Goal: Task Accomplishment & Management: Manage account settings

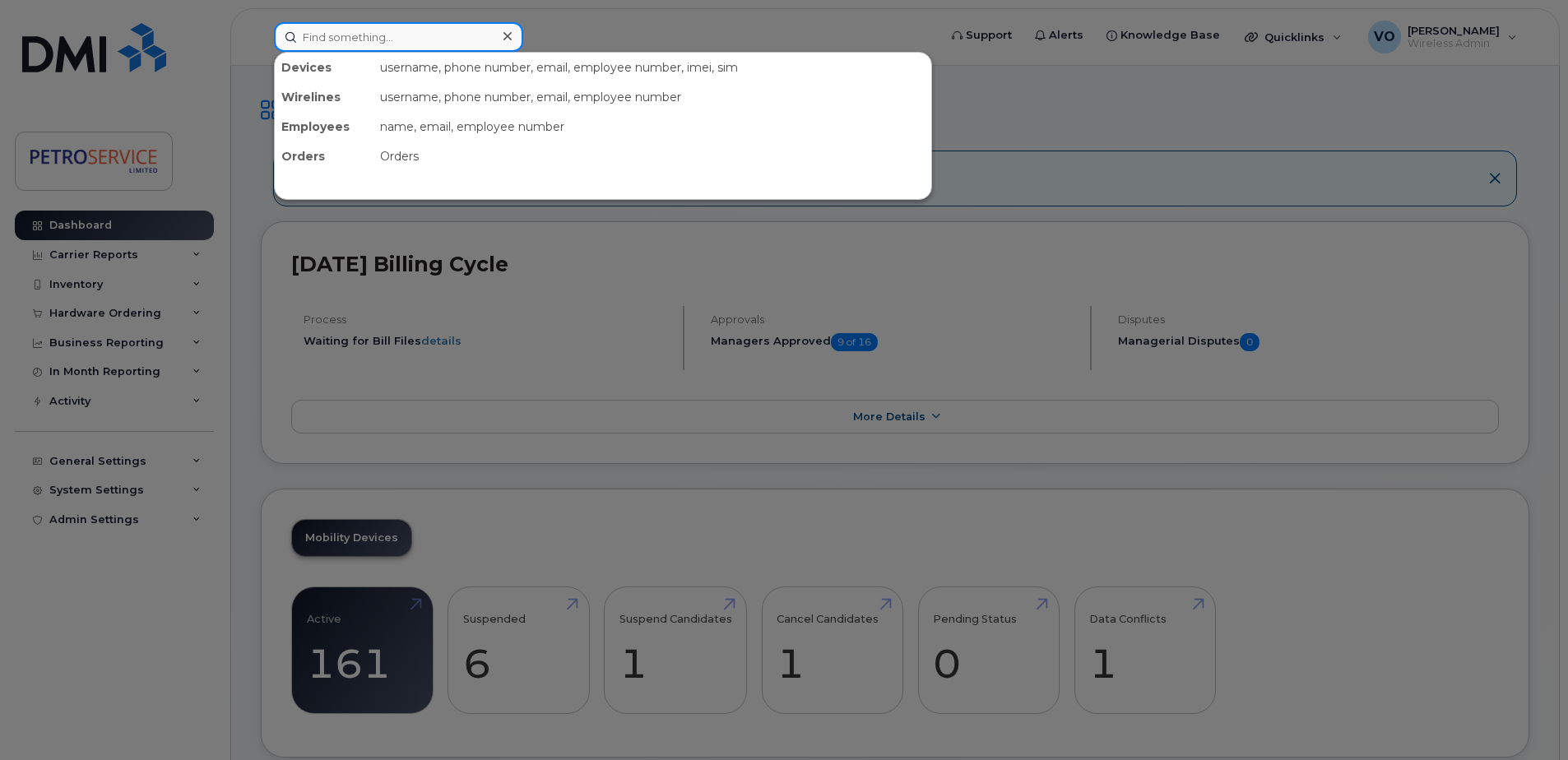
click at [416, 35] on input at bounding box center [398, 36] width 249 height 29
paste input "506-651-5049"
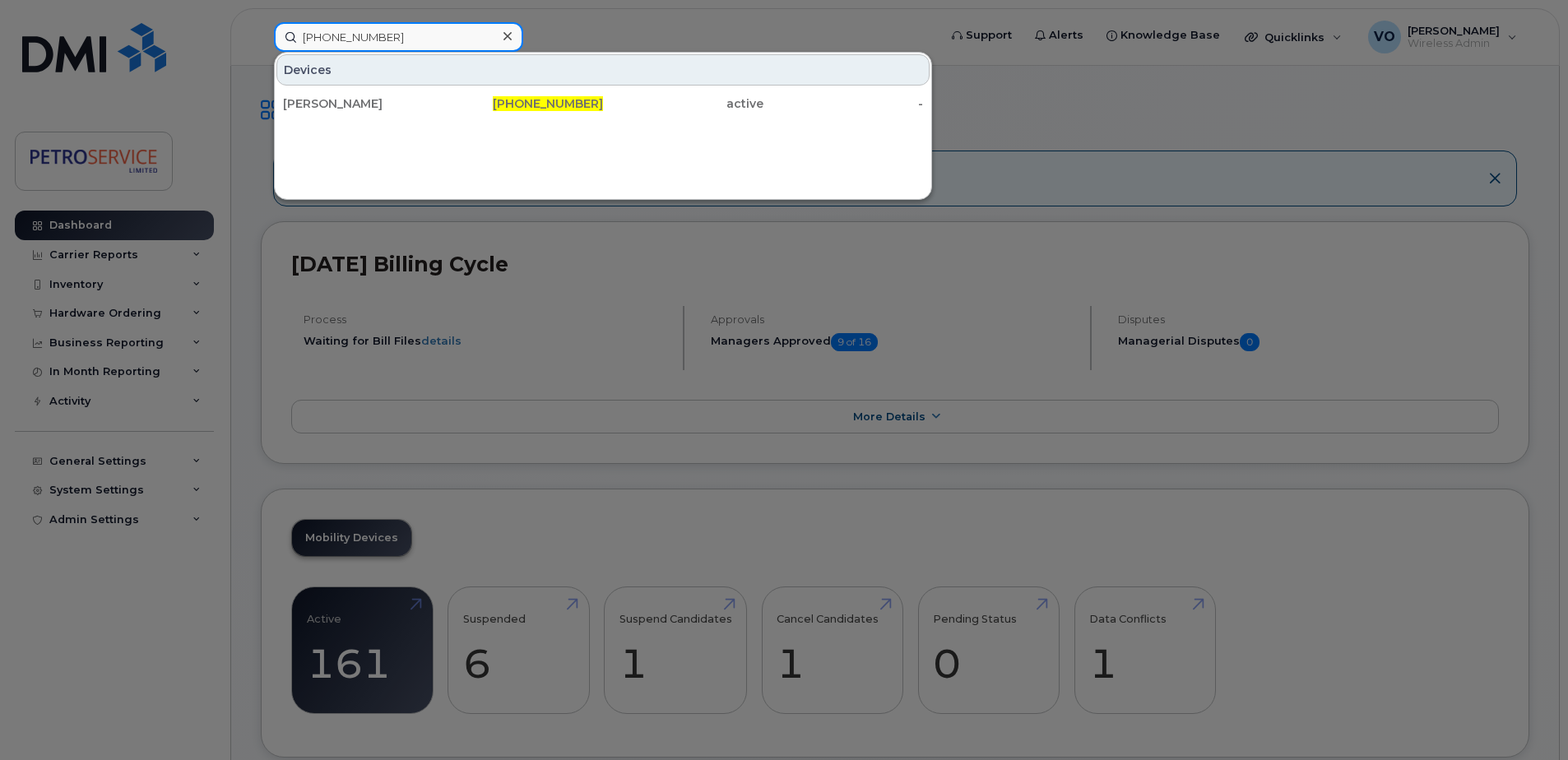
drag, startPoint x: 401, startPoint y: 32, endPoint x: 167, endPoint y: 15, distance: 234.6
click at [261, 22] on div "506-651-5049 Devices Adam Burgess 506-651-5049 active -" at bounding box center [600, 36] width 680 height 29
paste input "306-491-1394"
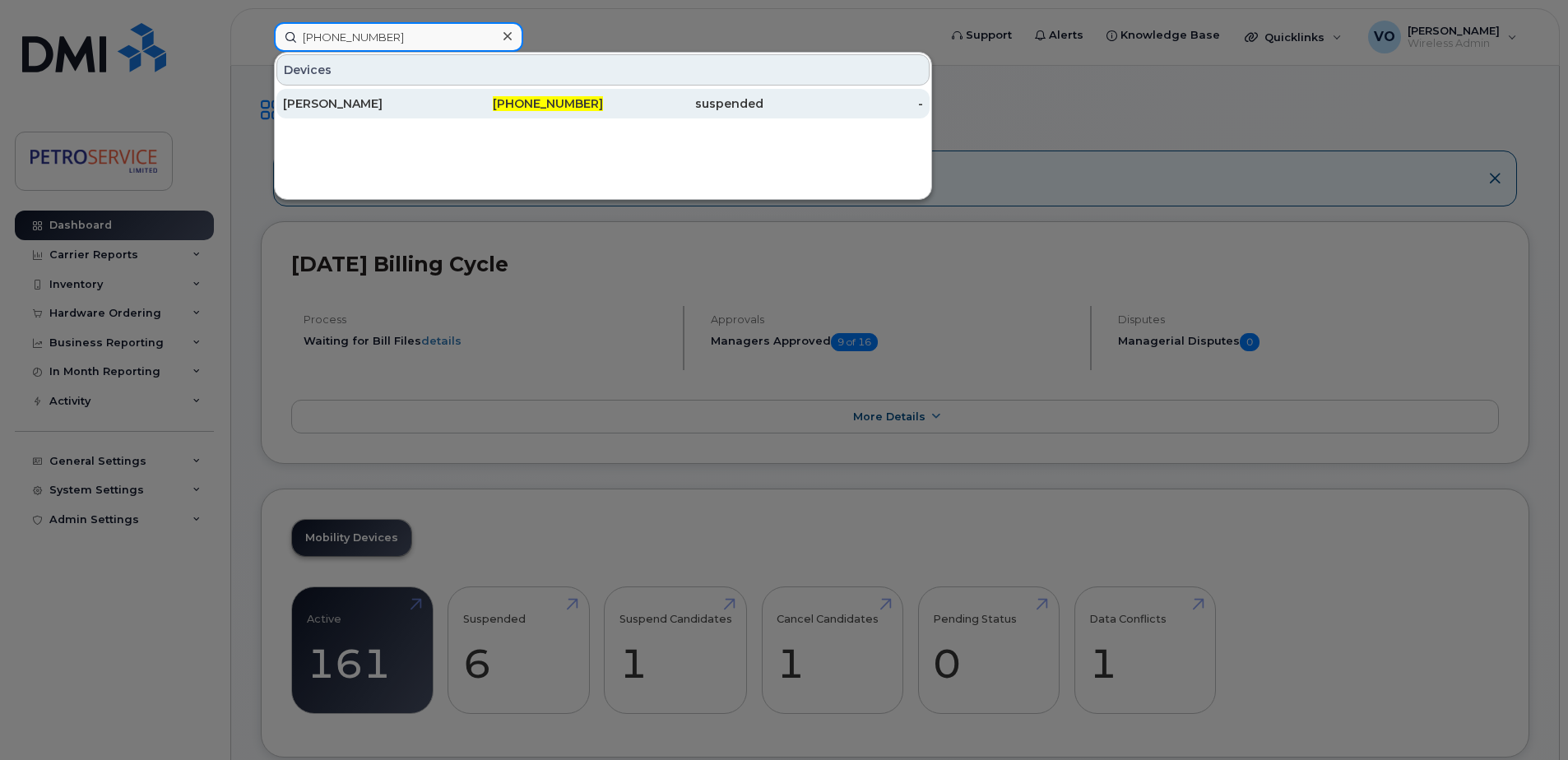
type input "306-491-1394"
click at [494, 102] on div "306-491-1394" at bounding box center [524, 104] width 160 height 17
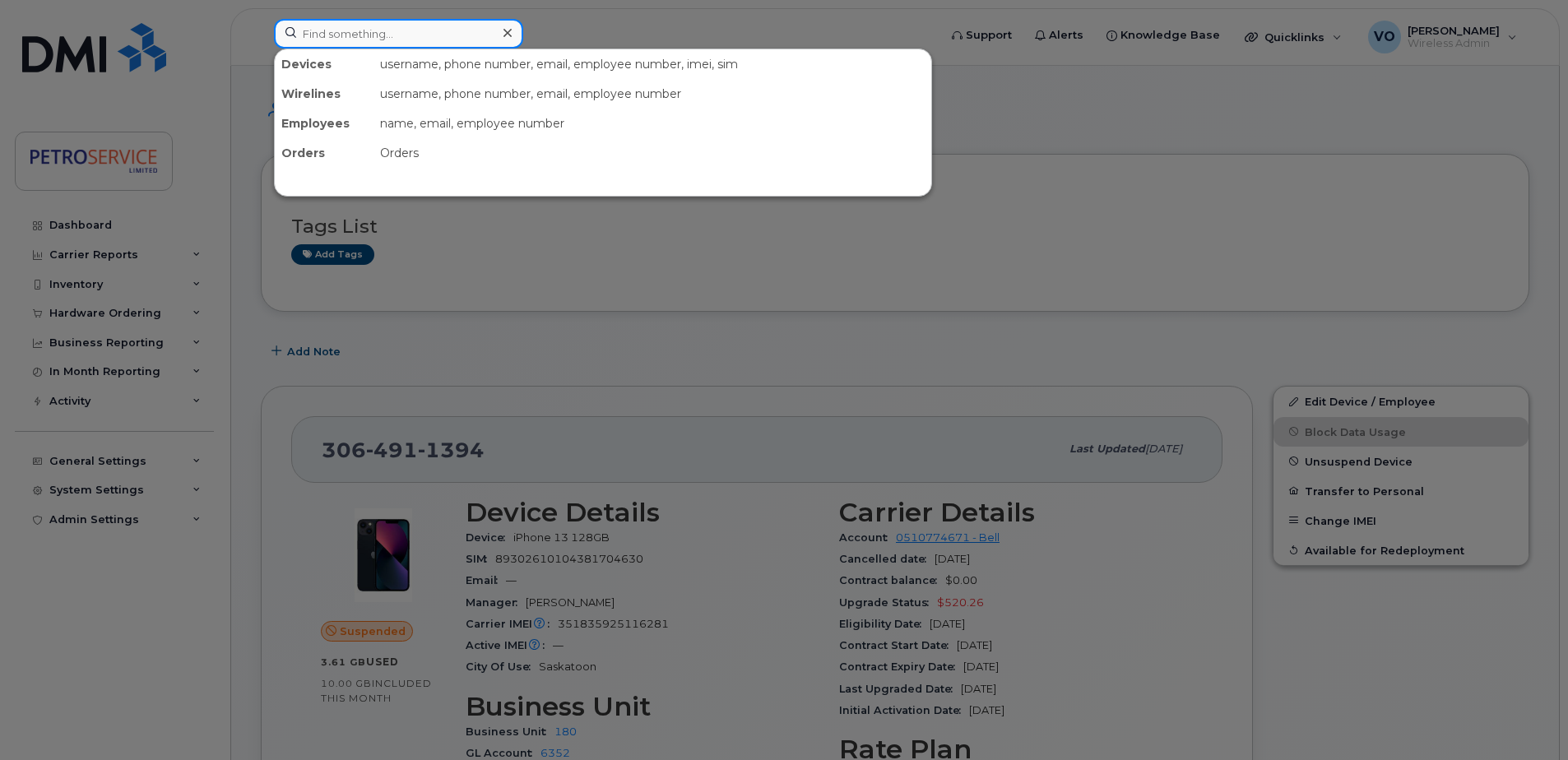
click at [323, 40] on input at bounding box center [398, 33] width 249 height 29
paste input "506-651-9390"
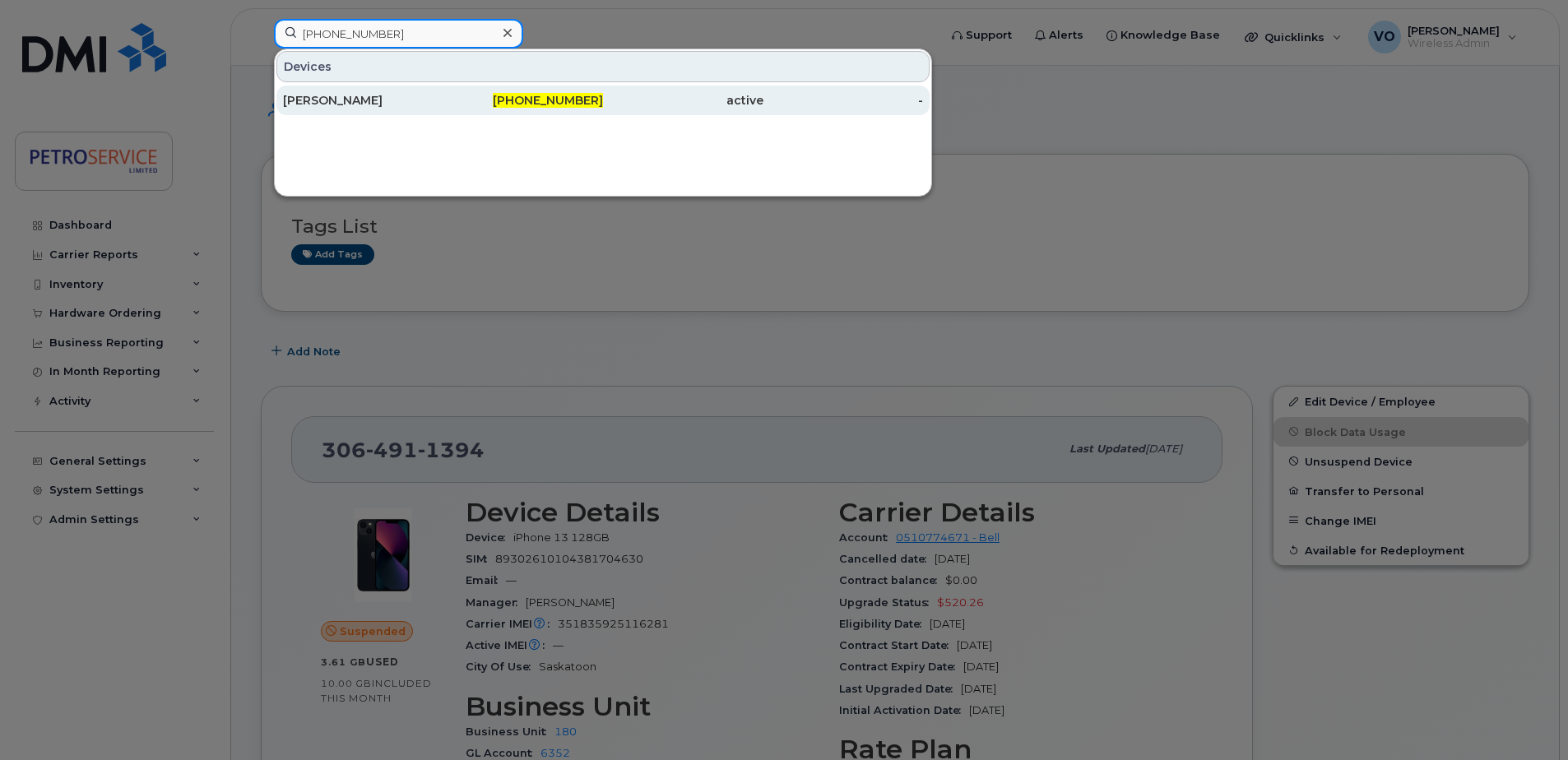
type input "506-651-9390"
click at [603, 109] on div "[PHONE_NUMBER]" at bounding box center [683, 100] width 160 height 29
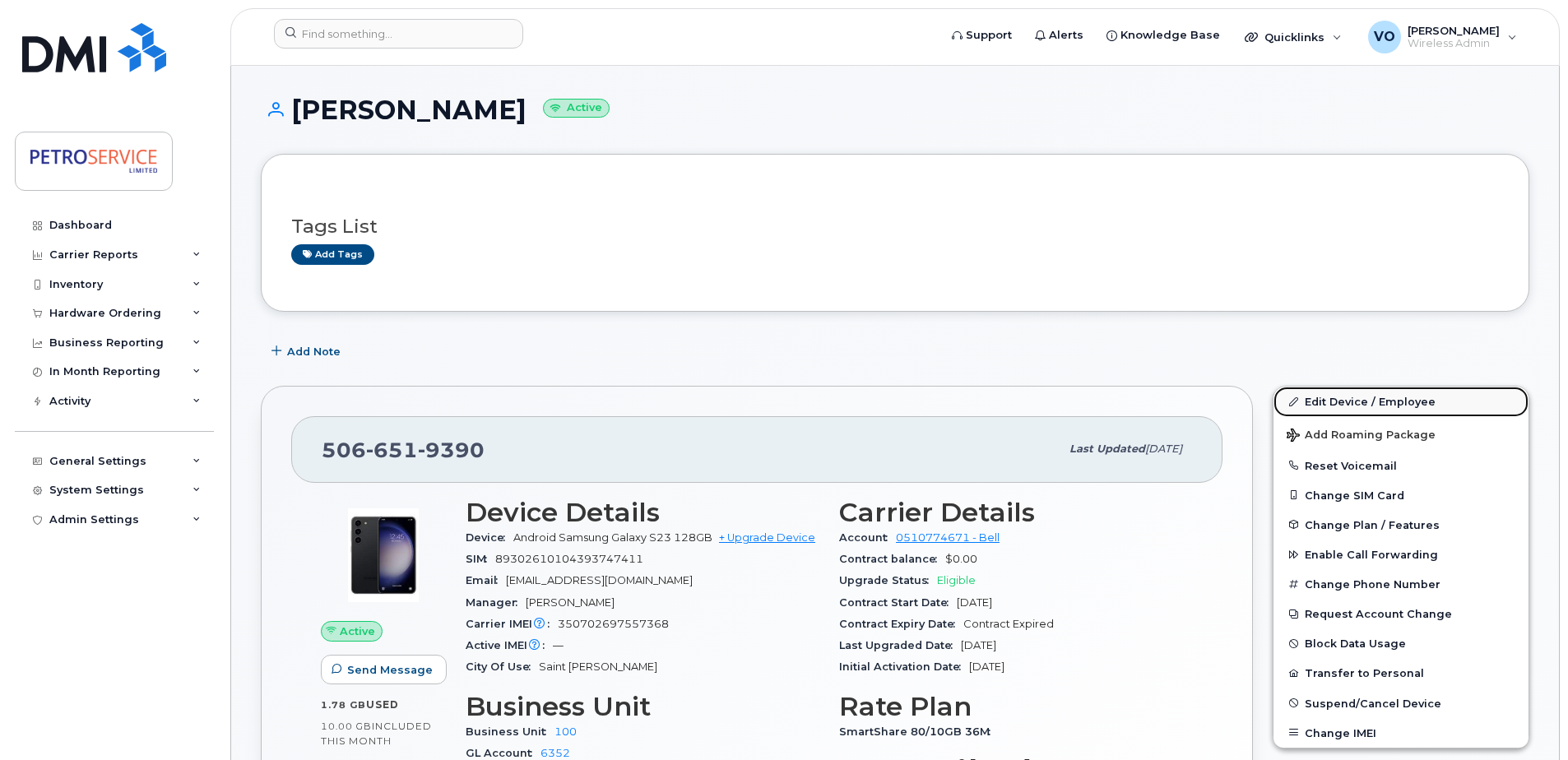
click at [1379, 402] on link "Edit Device / Employee" at bounding box center [1400, 401] width 255 height 29
click at [1359, 702] on span "Suspend/Cancel Device" at bounding box center [1373, 702] width 136 height 13
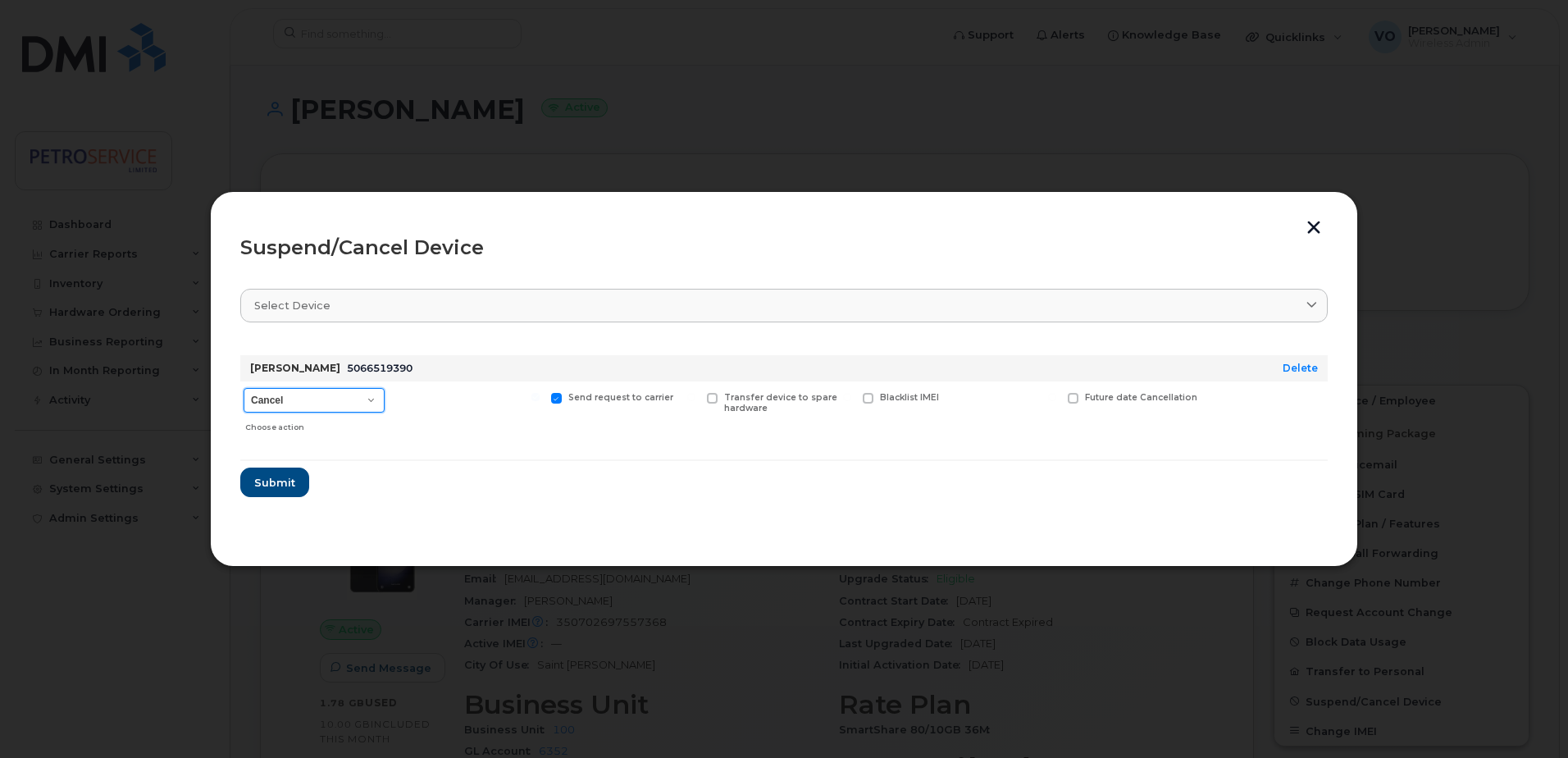
click at [375, 398] on select "Cancel Suspend - Extend Suspension Suspend - Reduced Rate Suspend - Full Rate S…" at bounding box center [314, 400] width 141 height 24
select select "[object Object]"
click at [243, 388] on select "Cancel Suspend - Extend Suspension Suspend - Reduced Rate Suspend - Full Rate S…" at bounding box center [314, 400] width 141 height 24
click at [264, 482] on span "Submit" at bounding box center [274, 483] width 41 height 16
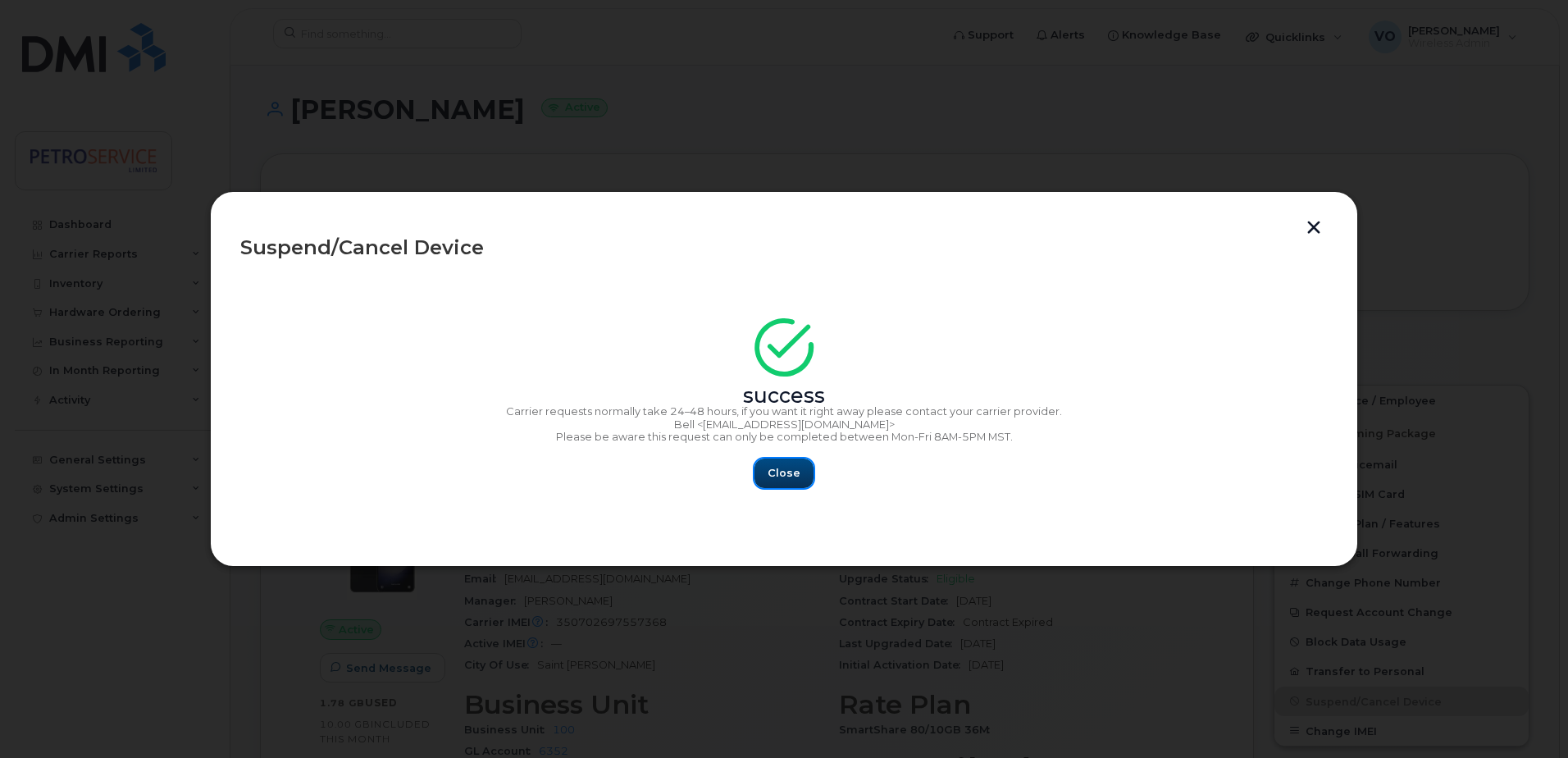
click at [788, 472] on span "Close" at bounding box center [783, 473] width 33 height 16
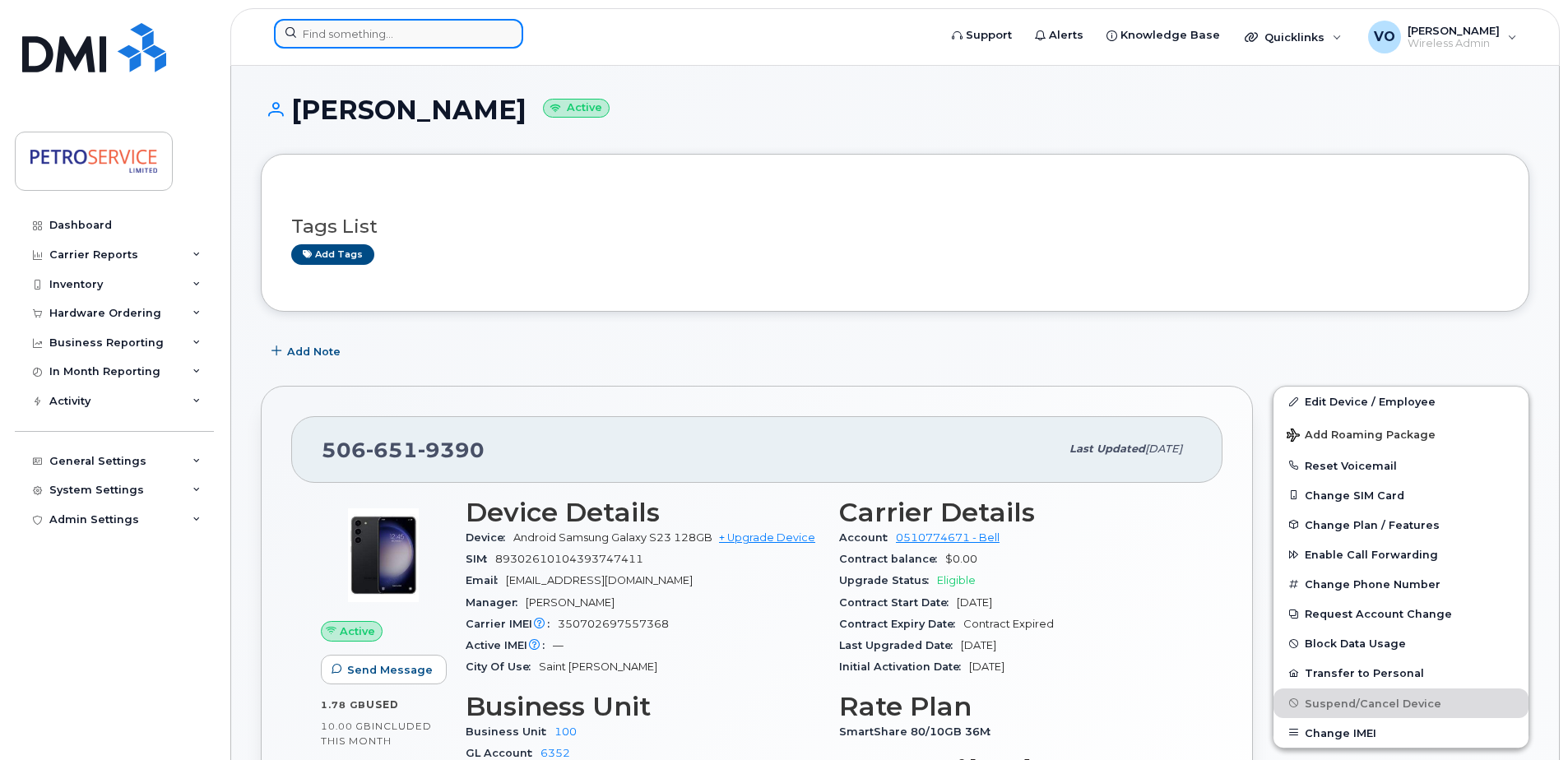
click at [414, 35] on input at bounding box center [398, 33] width 249 height 29
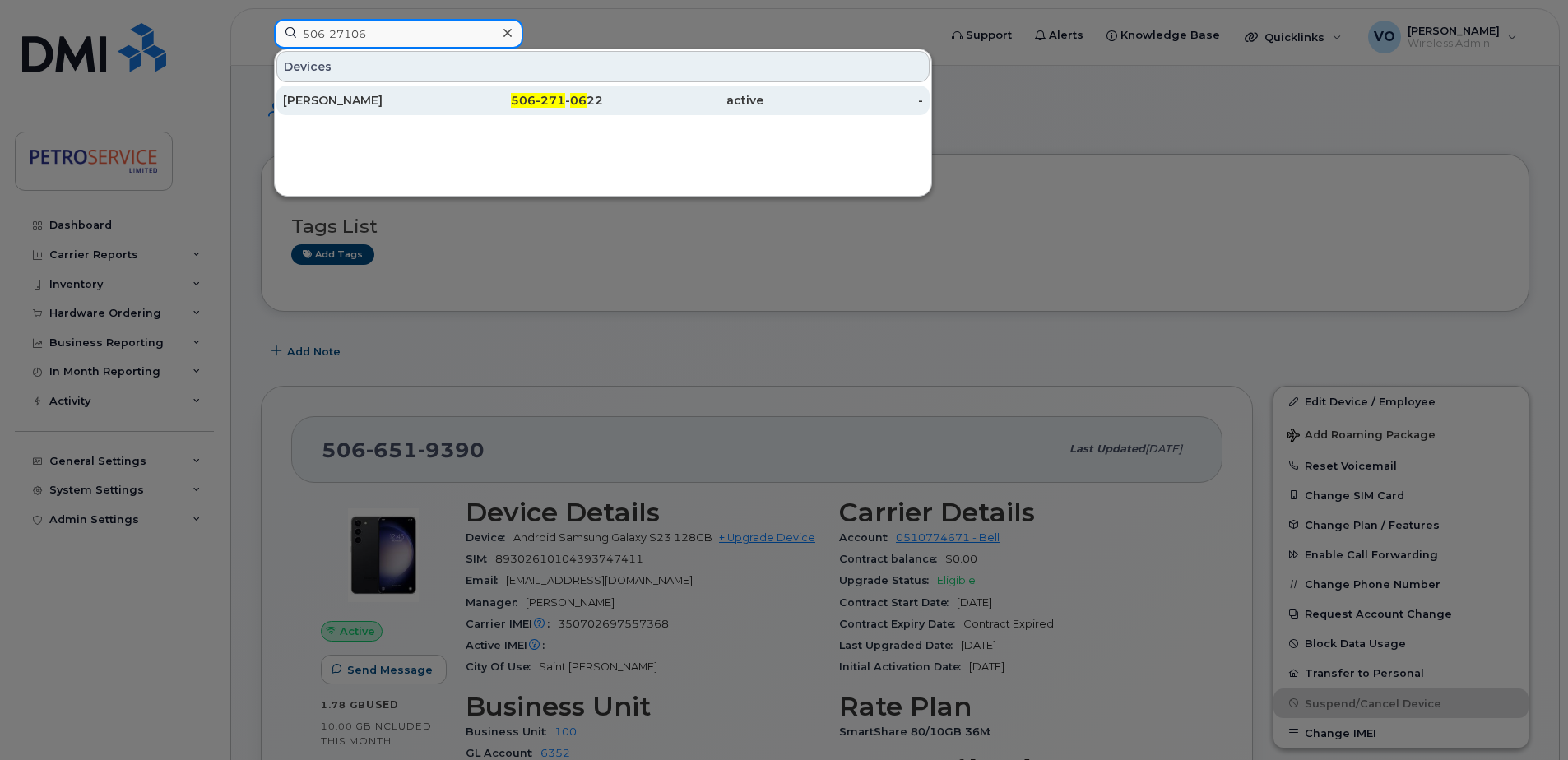
type input "506-27106"
click at [609, 96] on div "active" at bounding box center [683, 100] width 160 height 17
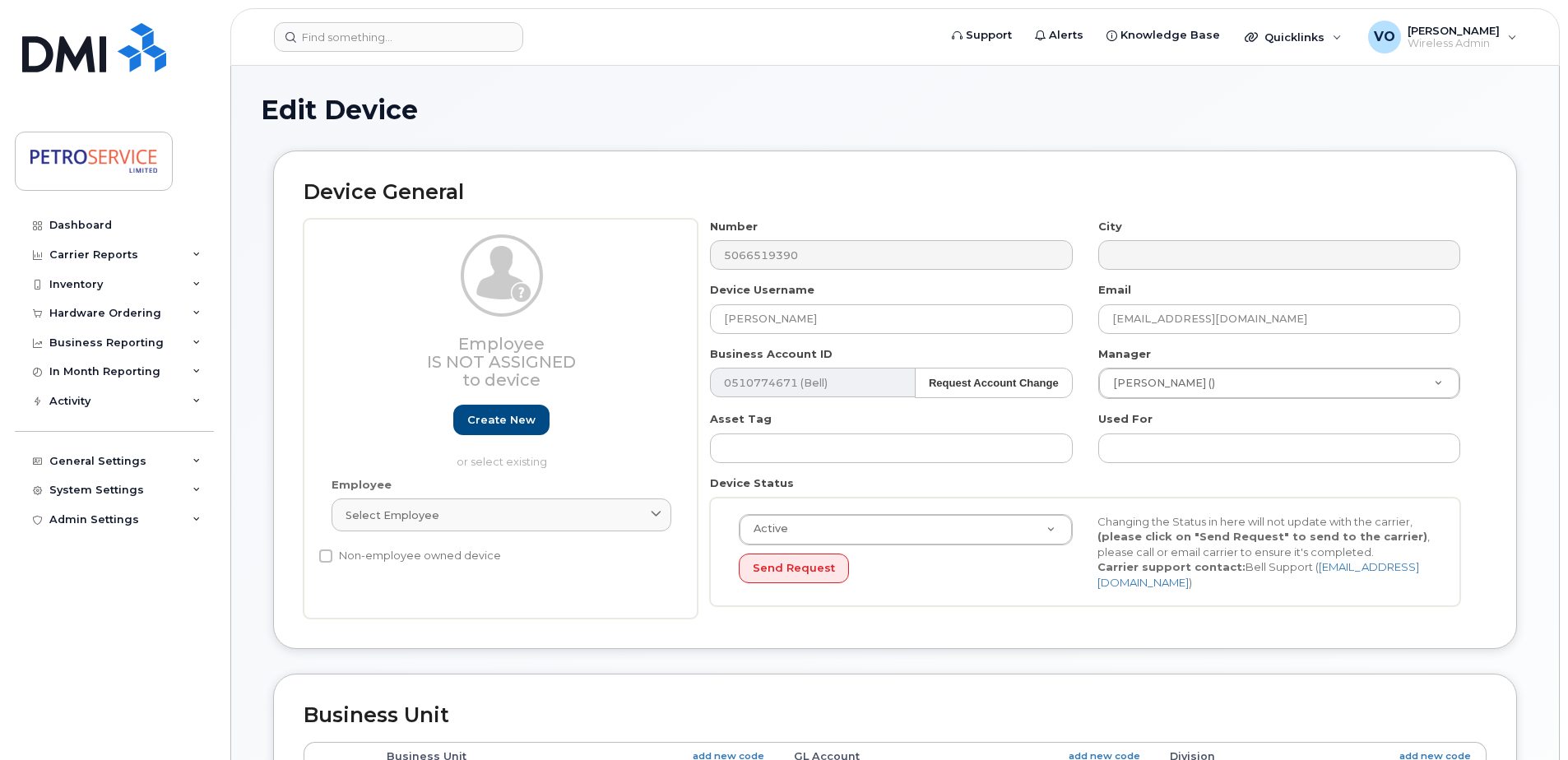
select select "4468789"
select select "4468800"
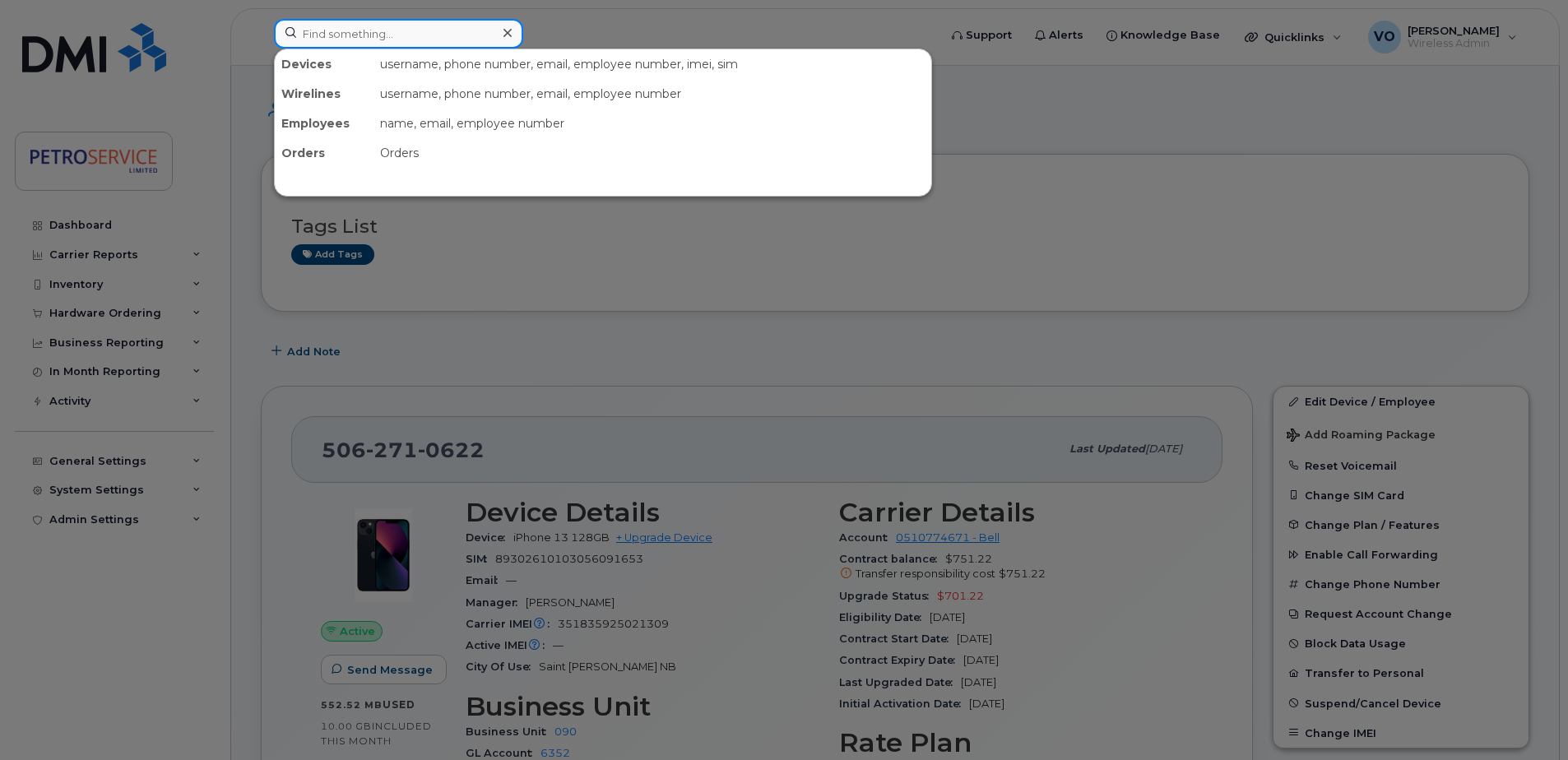
drag, startPoint x: 393, startPoint y: 22, endPoint x: 386, endPoint y: 35, distance: 14.8
click at [391, 32] on input at bounding box center [398, 33] width 249 height 29
paste input "506-651-9390"
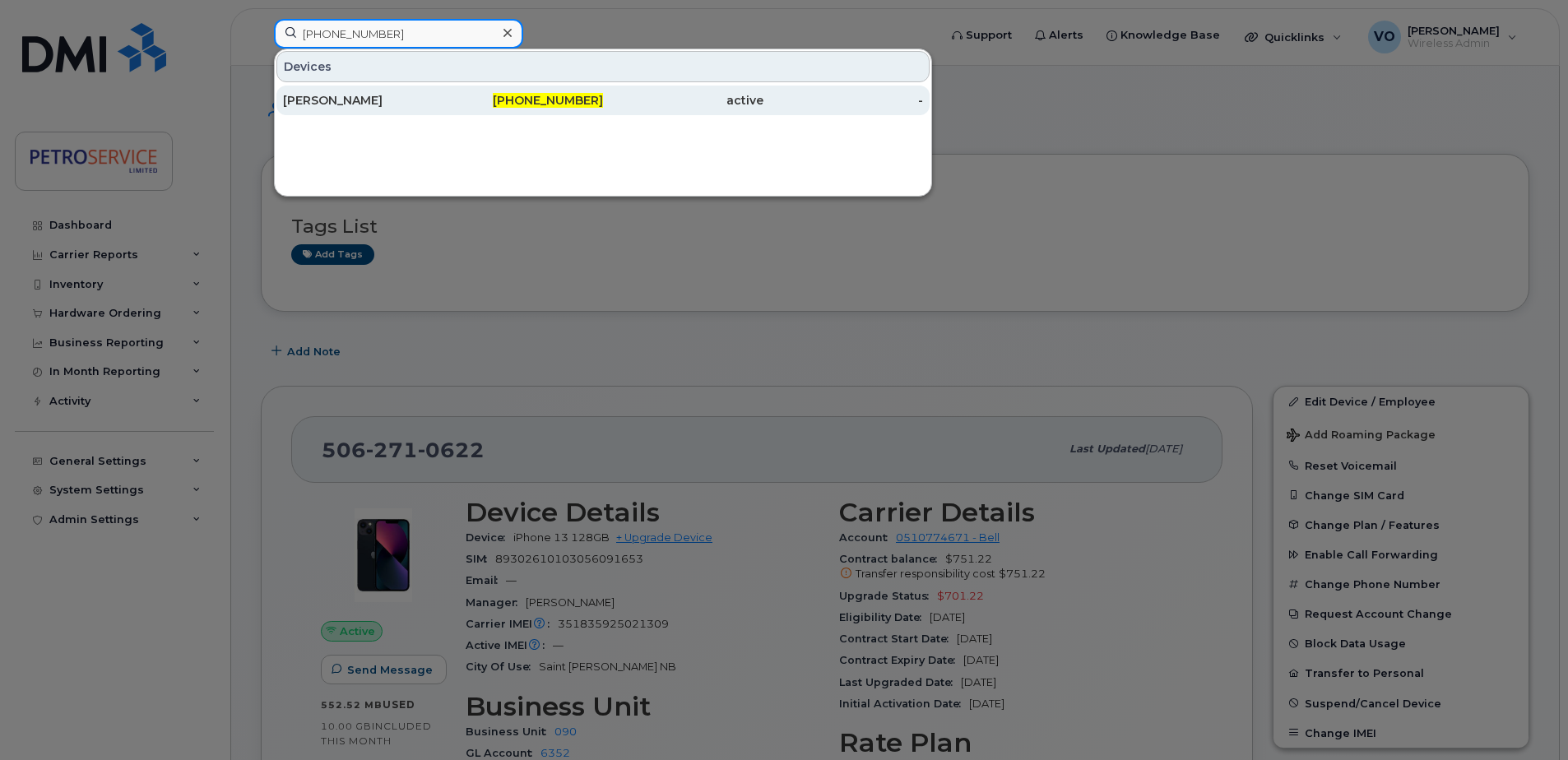
type input "506-651-9390"
click at [603, 88] on div "506-651-9390" at bounding box center [683, 100] width 160 height 29
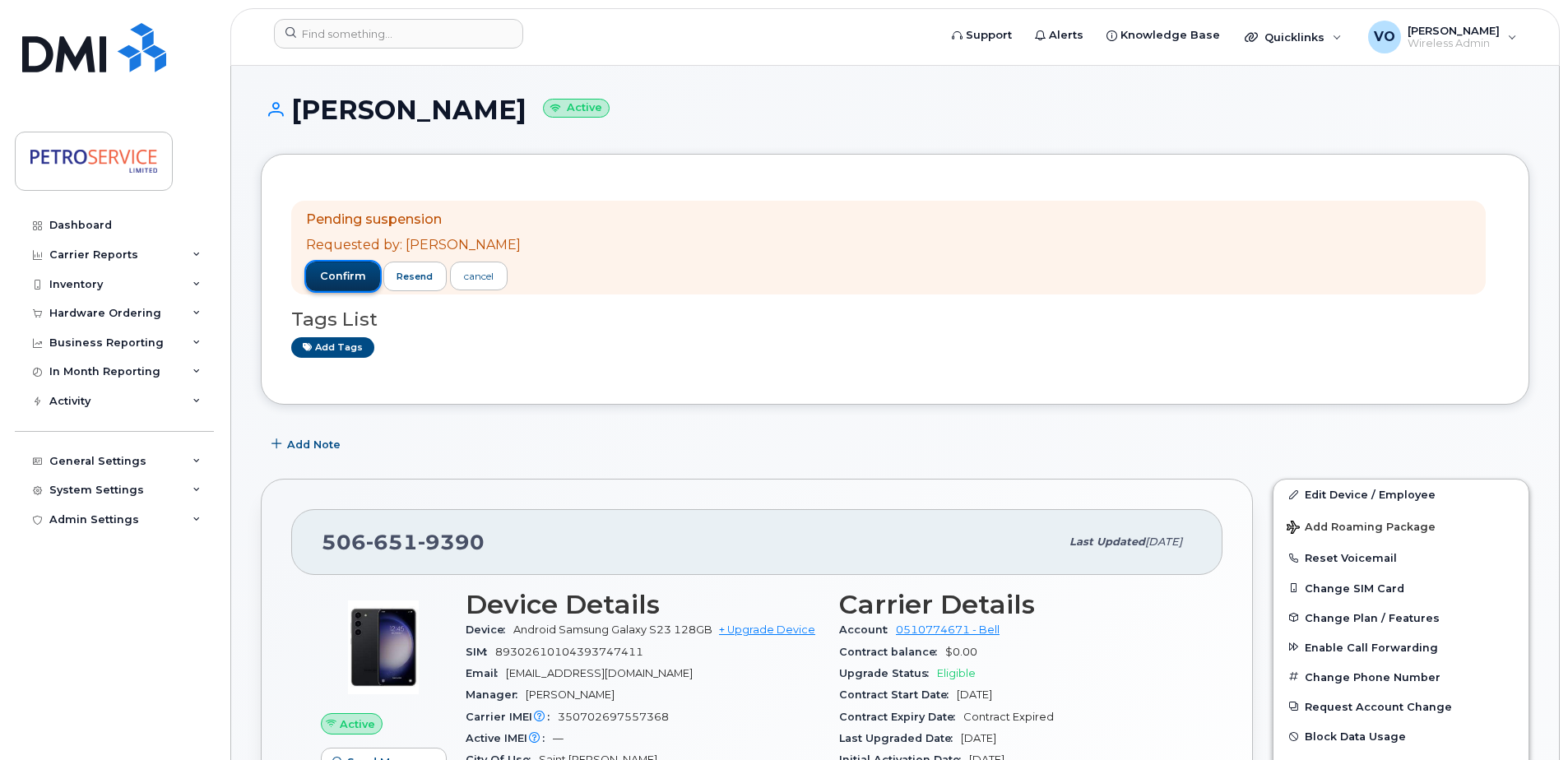
click at [341, 271] on span "confirm" at bounding box center [343, 276] width 46 height 15
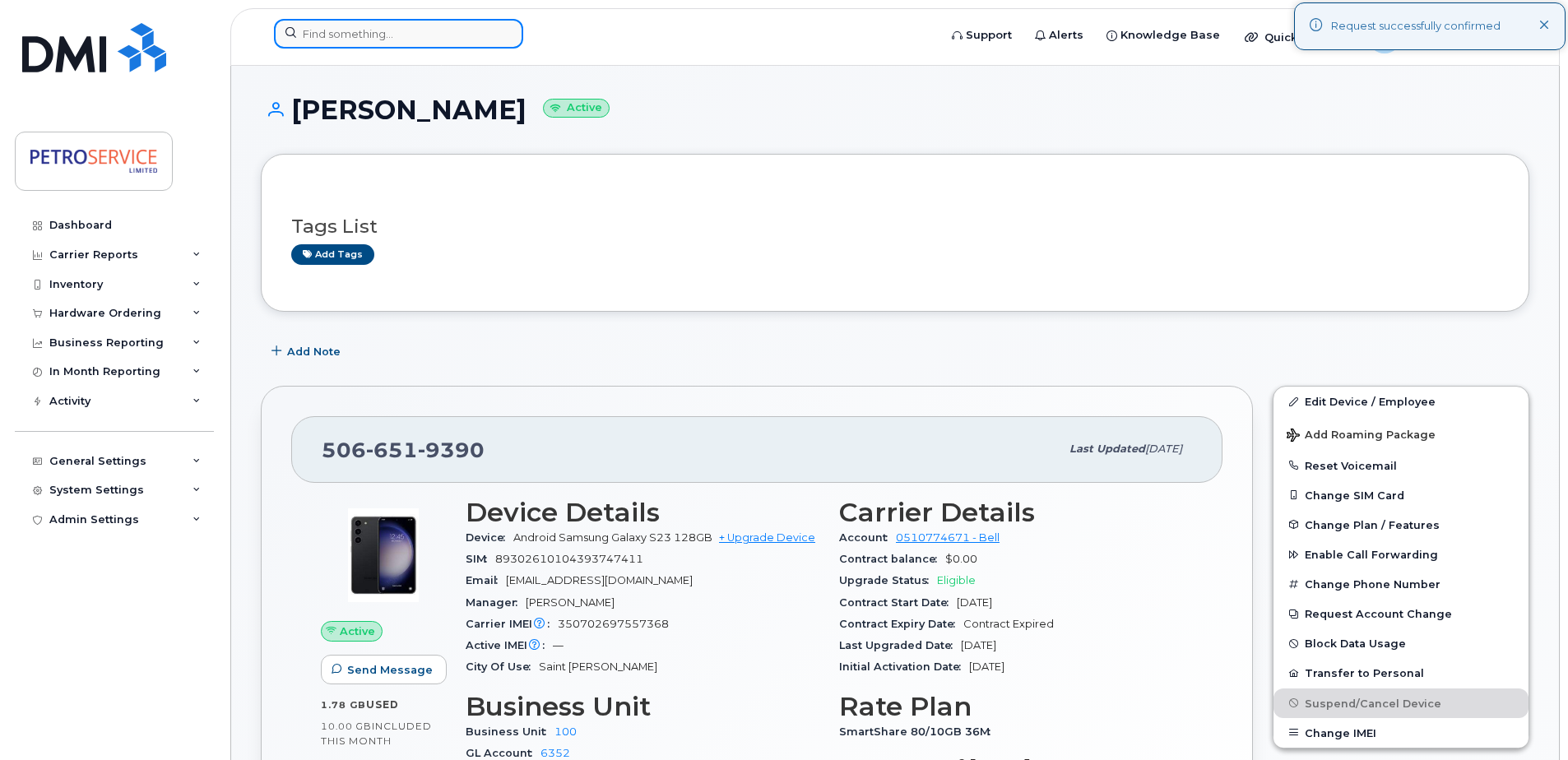
click at [319, 32] on input at bounding box center [398, 33] width 249 height 29
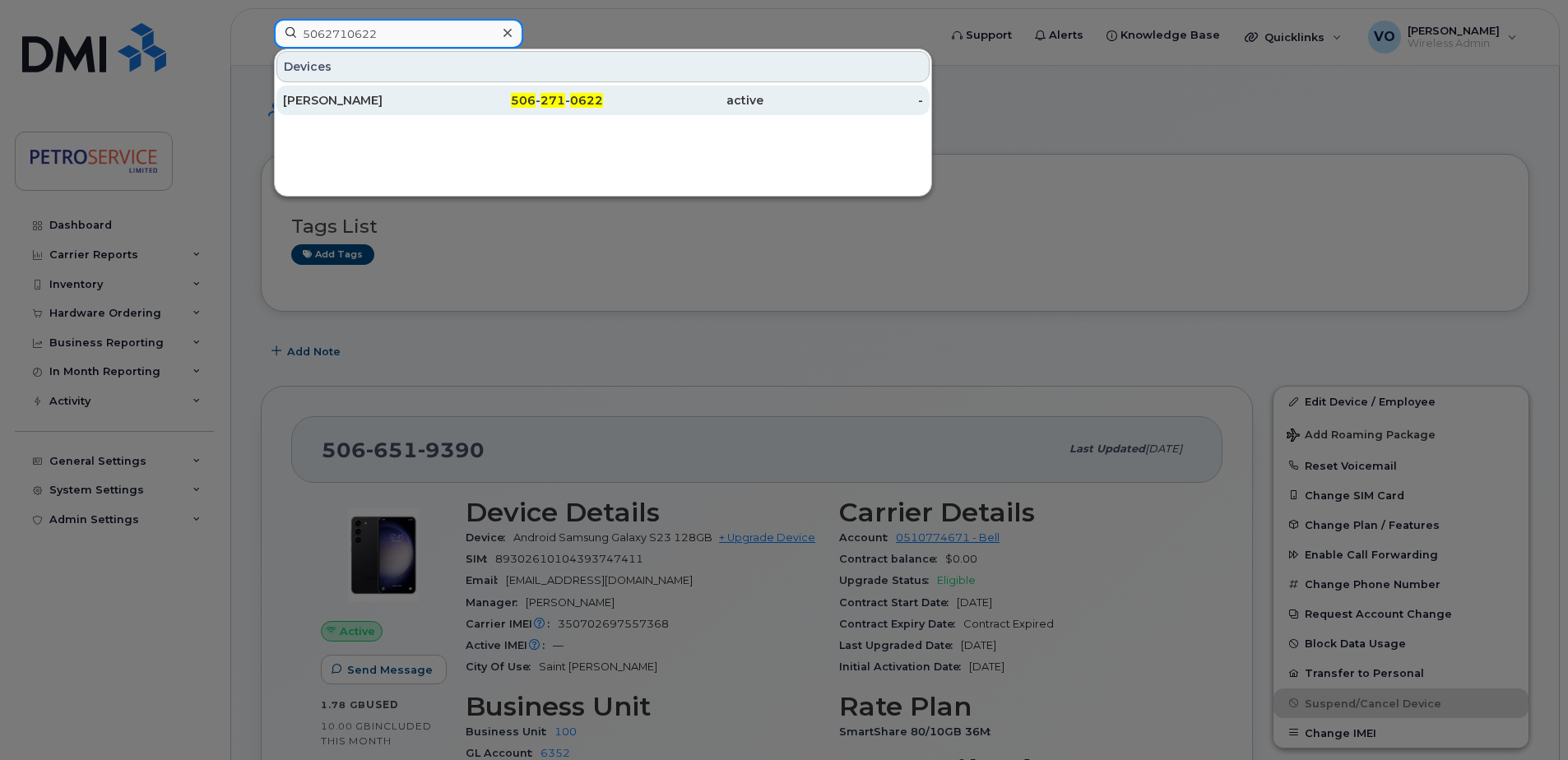
type input "5062710622"
click at [403, 98] on div "Olena Vasylyeva" at bounding box center [363, 100] width 160 height 17
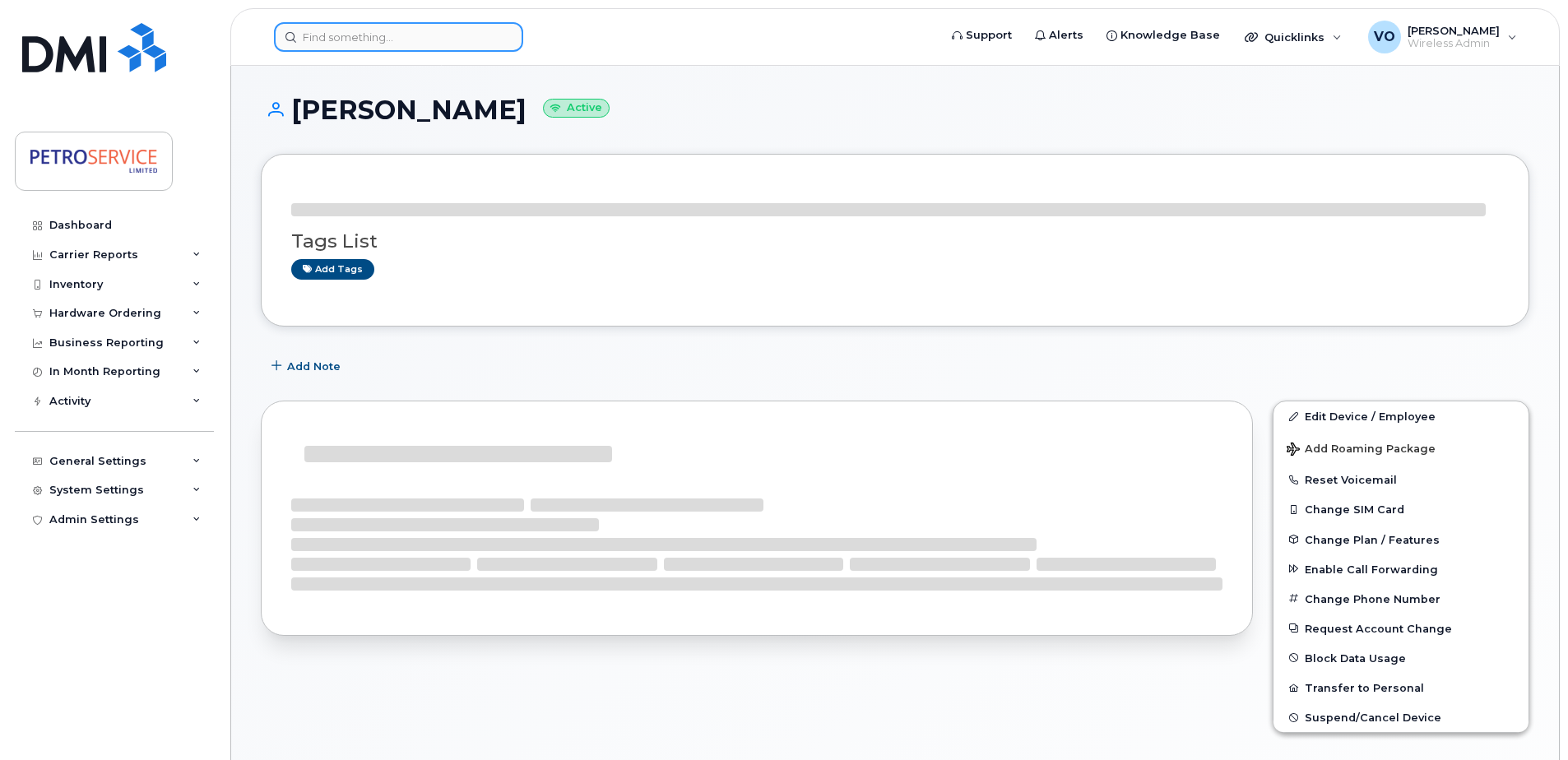
click at [381, 32] on input at bounding box center [398, 36] width 249 height 29
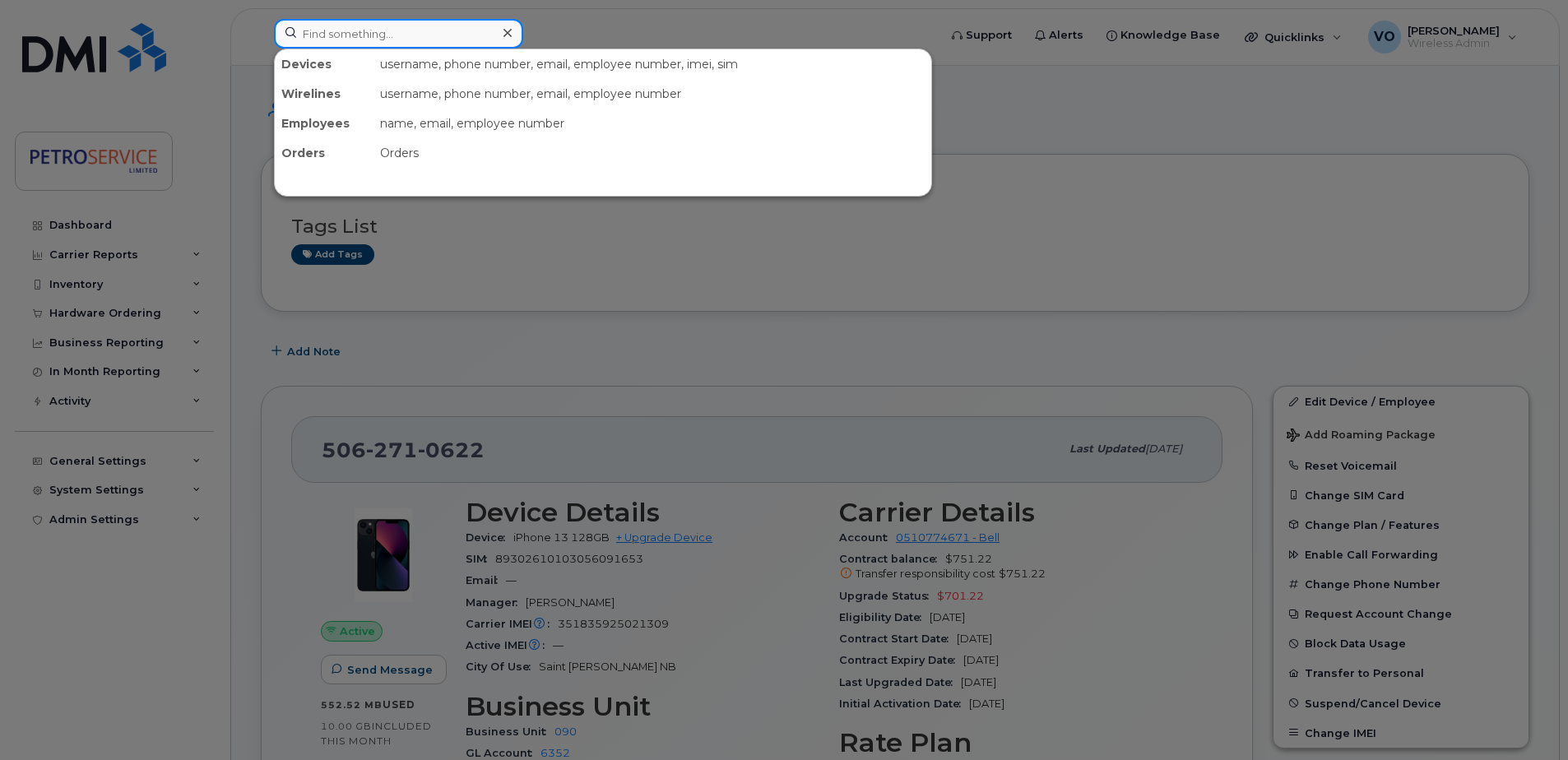
paste input "506-651-9390"
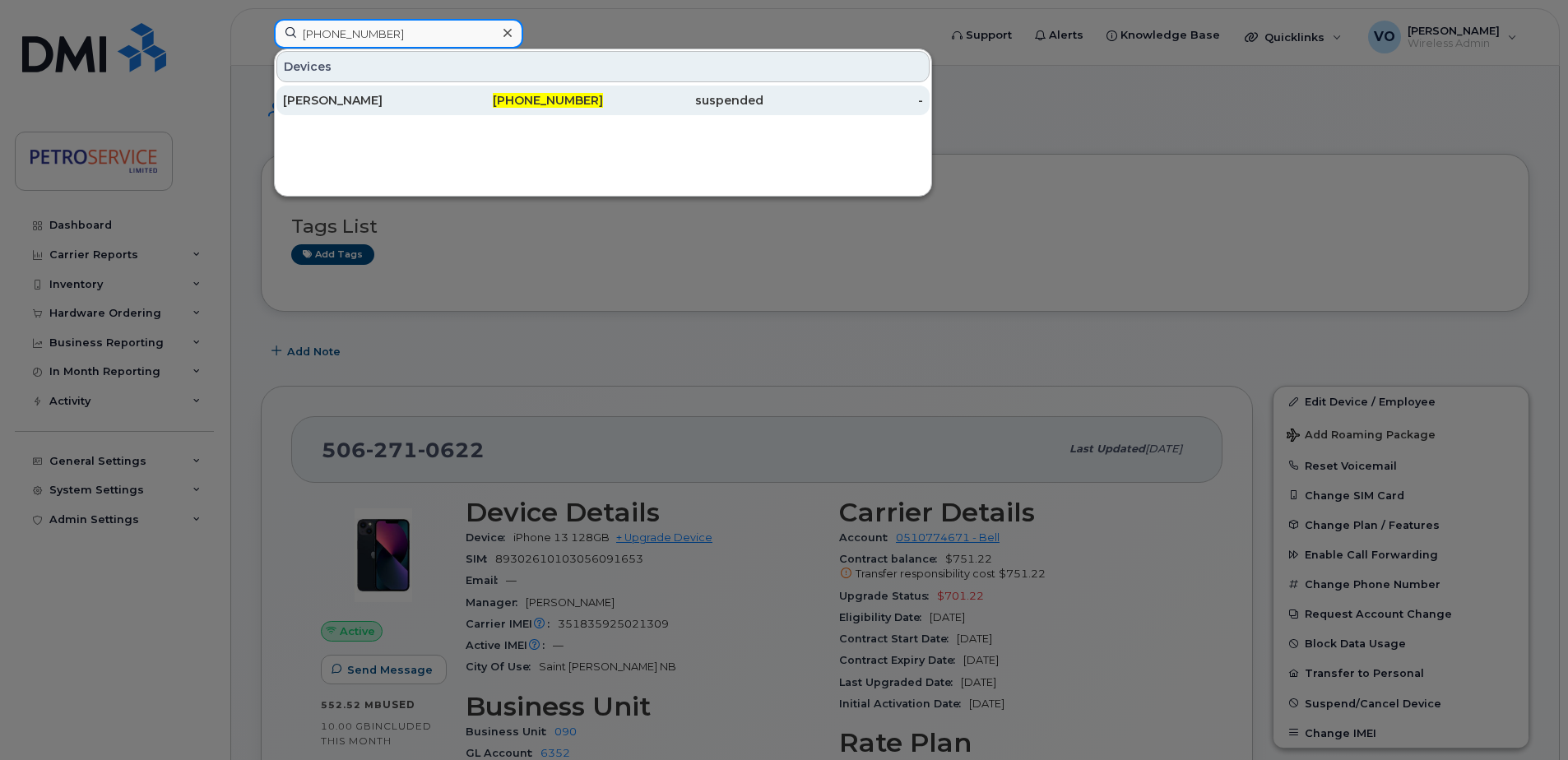
type input "506-651-9390"
click at [535, 98] on span "506-651-9390" at bounding box center [547, 100] width 110 height 15
